Goal: Information Seeking & Learning: Learn about a topic

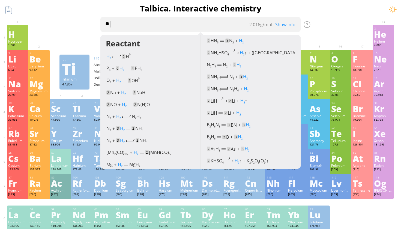
scroll to position [38, 0]
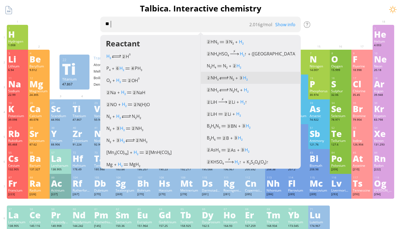
type textarea "***"
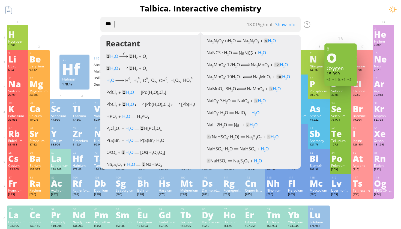
scroll to position [376, 0]
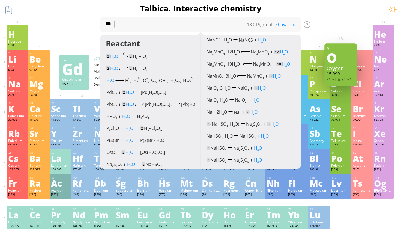
click at [161, 206] on div "64 Gd Gadolinium 157.25 0, +1, +2, +3 0, +1, +2, +3 1313 °C 3250 °C 7.901 g/cm …" at bounding box center [168, 217] width 22 height 25
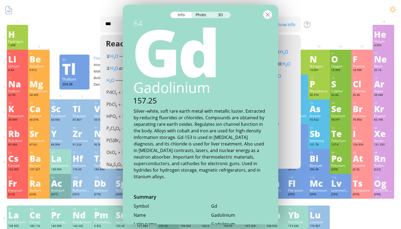
click at [268, 16] on div at bounding box center [267, 14] width 9 height 9
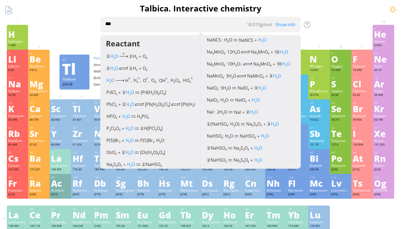
click at [269, 20] on textarea "***" at bounding box center [200, 25] width 200 height 16
drag, startPoint x: 269, startPoint y: 21, endPoint x: 243, endPoint y: 42, distance: 33.9
click at [243, 42] on body "Periodic Table of Elements 35 Br Bromine 79.904 56 Ba Barium 137.327 Summary Mo…" at bounding box center [200, 231] width 401 height 462
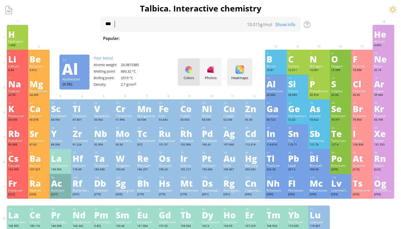
click at [242, 77] on div "Heatmaps" at bounding box center [239, 77] width 23 height 5
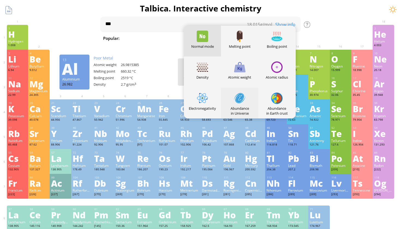
click at [241, 100] on div at bounding box center [239, 97] width 11 height 11
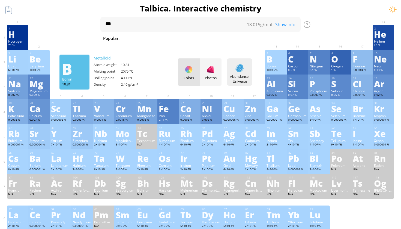
click at [240, 61] on div "Abundance: Universe Heatmaps Normal mode Melting point Boiling point Density At…" at bounding box center [239, 71] width 25 height 27
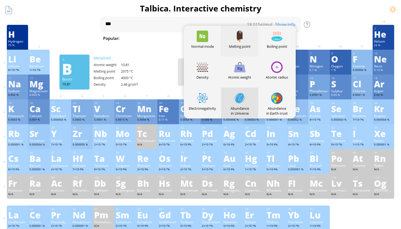
click at [238, 40] on div at bounding box center [239, 36] width 11 height 11
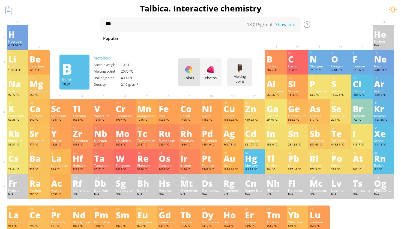
click at [242, 69] on div at bounding box center [239, 68] width 9 height 9
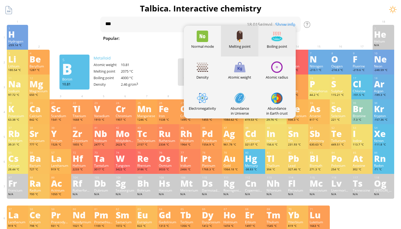
click at [277, 43] on div "Boiling point" at bounding box center [276, 41] width 37 height 31
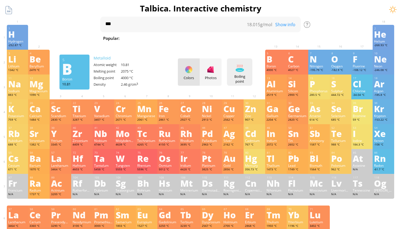
click at [249, 62] on div "Boiling point Heatmaps Normal mode Melting point Boiling point Density Atomic w…" at bounding box center [239, 71] width 25 height 27
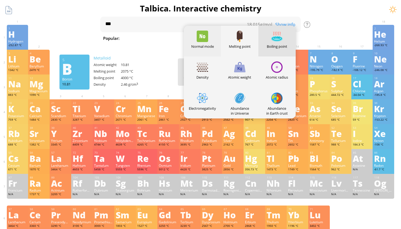
click at [208, 33] on div at bounding box center [201, 36] width 11 height 11
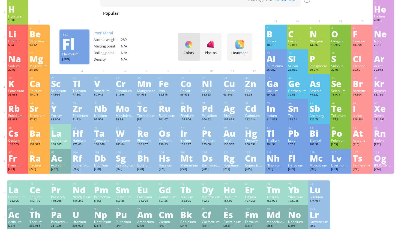
scroll to position [25, 0]
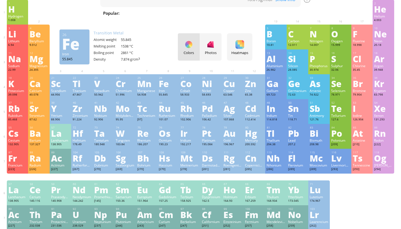
click at [166, 82] on div "Fe" at bounding box center [168, 83] width 19 height 9
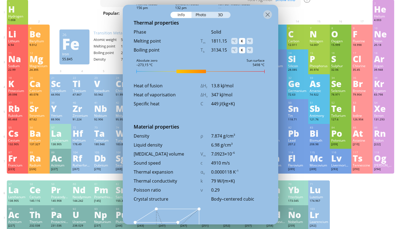
scroll to position [624, 0]
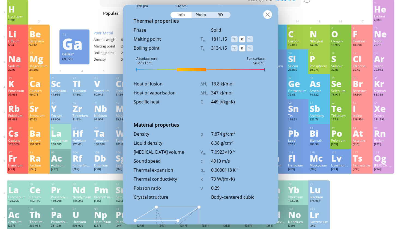
click at [270, 12] on div at bounding box center [267, 14] width 9 height 9
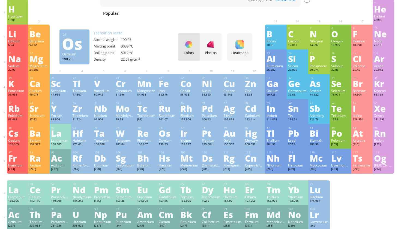
click at [170, 133] on div "Os" at bounding box center [168, 133] width 19 height 9
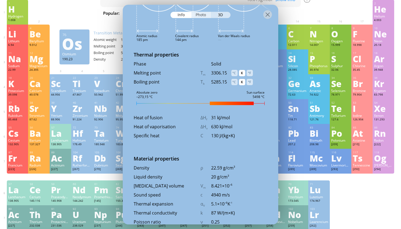
click at [199, 14] on div "Photo" at bounding box center [201, 15] width 20 height 6
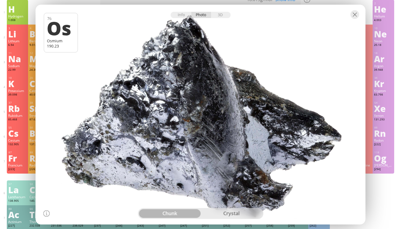
click at [229, 213] on div "crystal" at bounding box center [231, 213] width 62 height 9
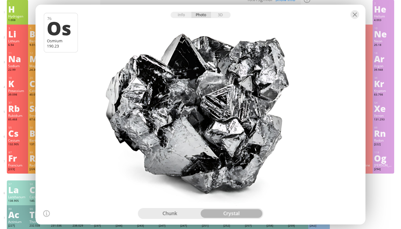
click at [191, 212] on div "chunk" at bounding box center [170, 213] width 62 height 9
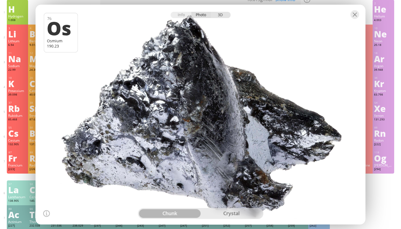
click at [222, 17] on div "3D" at bounding box center [221, 15] width 20 height 6
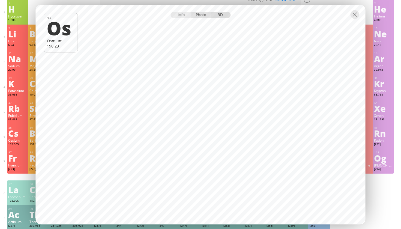
click at [197, 17] on div "Photo" at bounding box center [201, 15] width 20 height 6
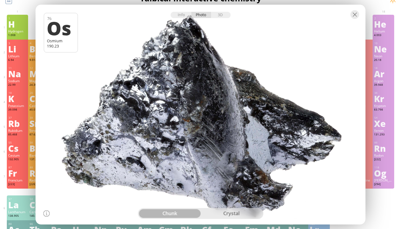
scroll to position [11, 0]
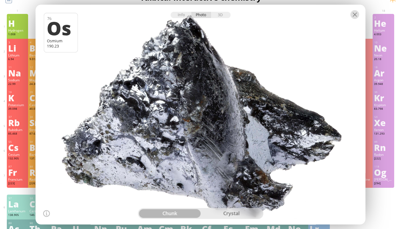
click at [353, 14] on div at bounding box center [354, 14] width 9 height 9
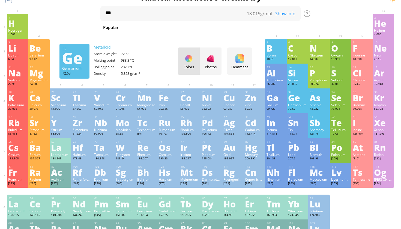
click at [307, 102] on div "32 Ge Germanium 72.63 −4, −3, −2, −1, 0, +1, +2, +3, +4 −4, −3, −2, −1, 0, +1, …" at bounding box center [297, 100] width 22 height 25
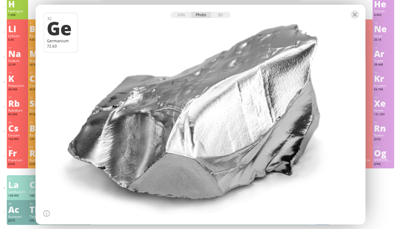
scroll to position [21, 0]
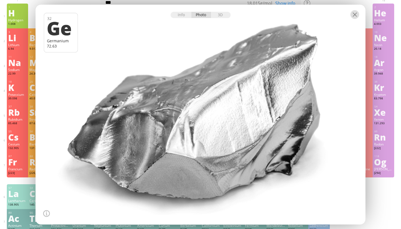
click at [355, 13] on div at bounding box center [354, 14] width 9 height 9
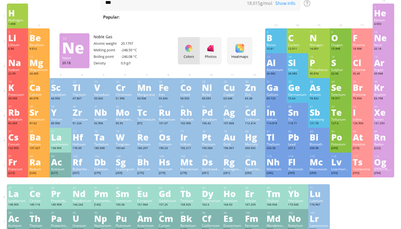
click at [382, 40] on div "Ne" at bounding box center [383, 37] width 19 height 9
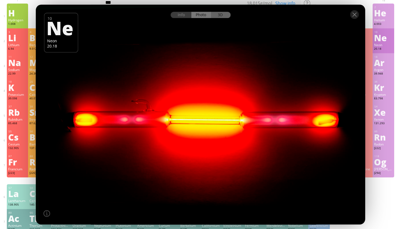
click at [219, 18] on div "3D" at bounding box center [221, 15] width 20 height 6
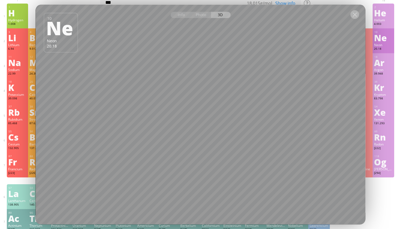
click at [355, 12] on div at bounding box center [354, 14] width 9 height 9
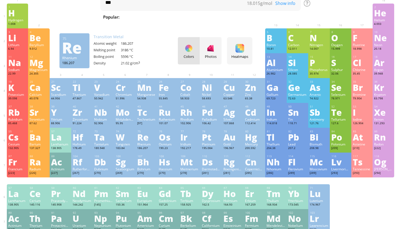
click at [143, 145] on div "Rhenium" at bounding box center [146, 144] width 19 height 4
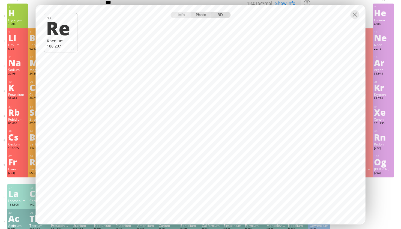
click at [202, 14] on div "Photo" at bounding box center [201, 15] width 20 height 6
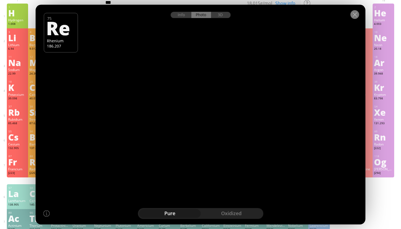
click at [354, 15] on div at bounding box center [354, 14] width 9 height 9
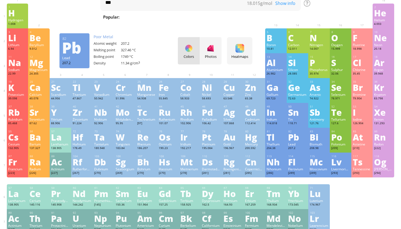
click at [302, 132] on div "82" at bounding box center [297, 131] width 19 height 4
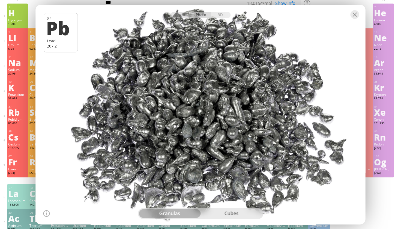
click at [228, 211] on div "cubes" at bounding box center [231, 213] width 62 height 9
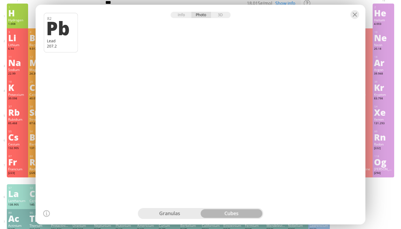
click at [193, 216] on div "granulas" at bounding box center [170, 213] width 62 height 9
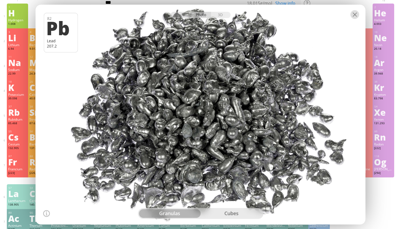
click at [356, 15] on div at bounding box center [354, 14] width 9 height 9
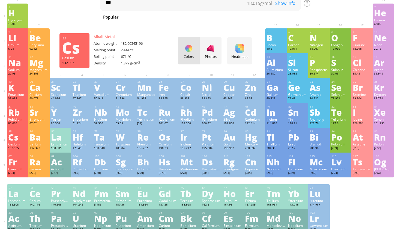
click at [19, 140] on div "Cs" at bounding box center [17, 136] width 19 height 9
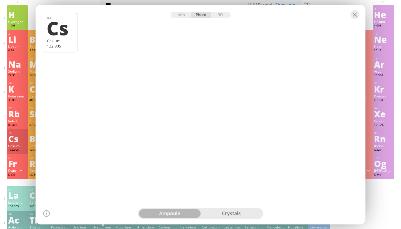
scroll to position [17, 0]
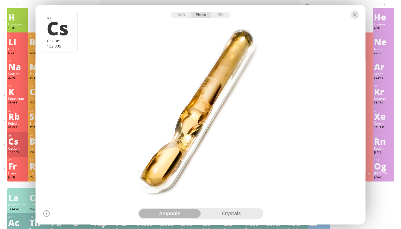
click at [232, 212] on div "crystals" at bounding box center [231, 213] width 62 height 9
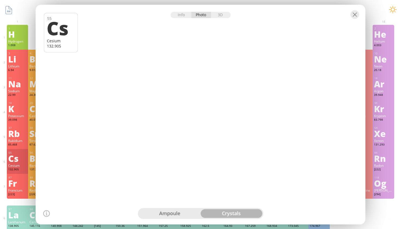
scroll to position [0, 0]
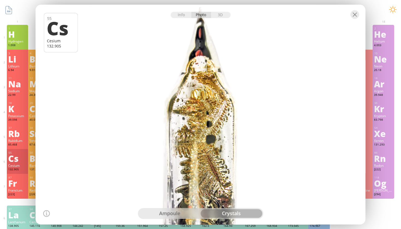
click at [177, 213] on div "ampoule" at bounding box center [170, 213] width 62 height 9
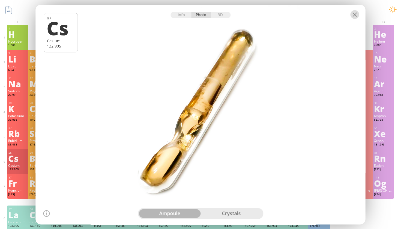
click at [356, 10] on div at bounding box center [354, 14] width 9 height 9
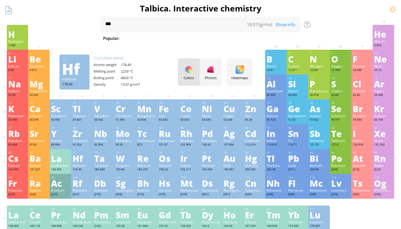
click at [77, 157] on div "Hf" at bounding box center [81, 158] width 19 height 9
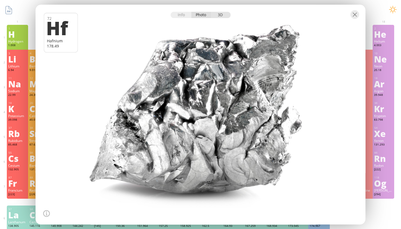
click at [220, 13] on div "3D" at bounding box center [221, 15] width 20 height 6
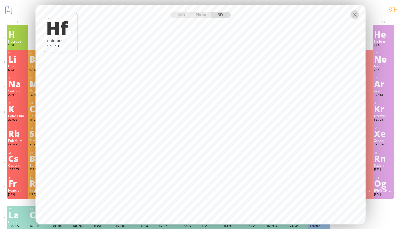
click at [353, 16] on div at bounding box center [354, 14] width 9 height 9
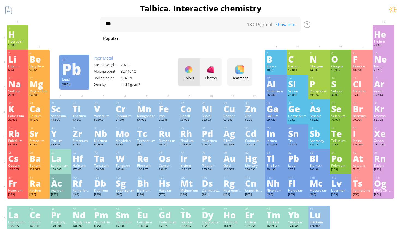
click at [296, 161] on div "Pb" at bounding box center [297, 158] width 19 height 9
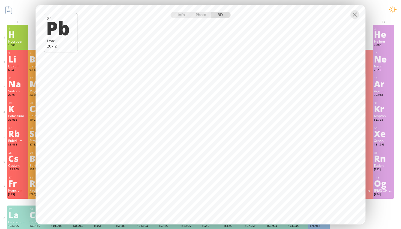
click at [177, 18] on div at bounding box center [200, 14] width 329 height 19
click at [178, 16] on div "Info" at bounding box center [180, 15] width 21 height 6
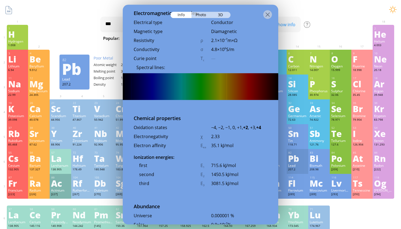
scroll to position [1000, 0]
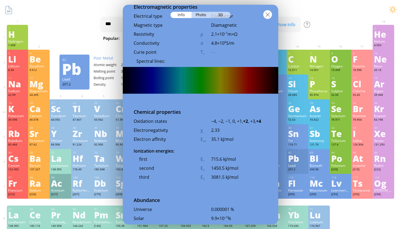
click at [269, 14] on div at bounding box center [267, 14] width 9 height 9
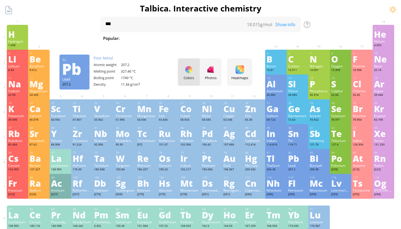
click at [294, 165] on div "Lead" at bounding box center [297, 165] width 19 height 4
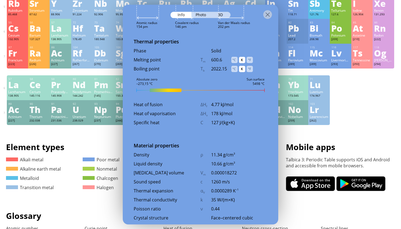
scroll to position [105, 0]
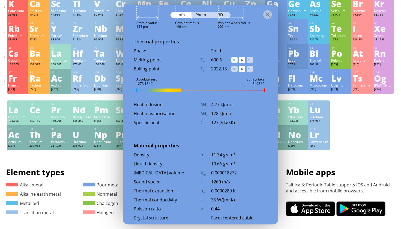
click at [232, 57] on div "°C" at bounding box center [234, 60] width 6 height 6
click at [232, 66] on div "°C" at bounding box center [234, 69] width 6 height 6
